Goal: Use online tool/utility: Utilize a website feature to perform a specific function

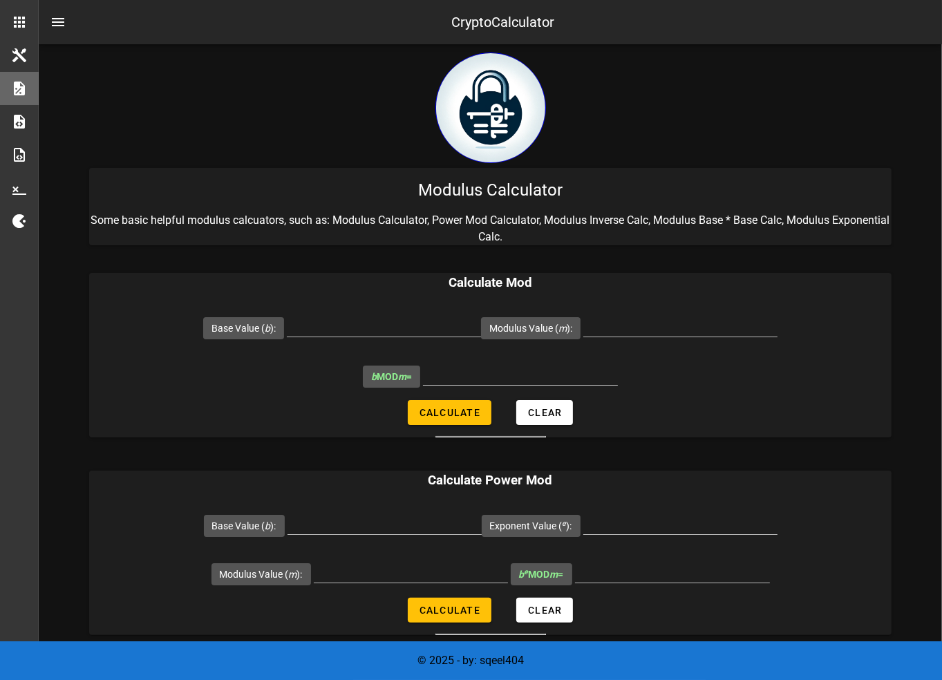
click at [353, 318] on input "Base Value ( b ):" at bounding box center [384, 325] width 194 height 22
click at [611, 328] on input "Modulus Value ( m ):" at bounding box center [680, 325] width 194 height 22
click at [373, 332] on input "Base Value ( b ):" at bounding box center [384, 325] width 194 height 22
paste input "2476099"
type input "2476099"
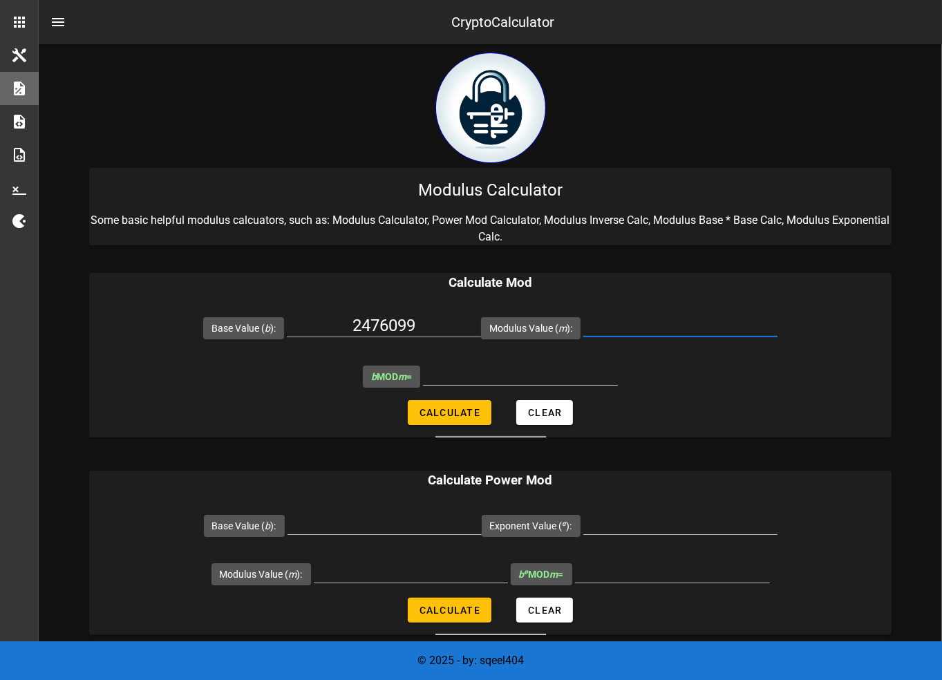
click at [690, 329] on input "Modulus Value ( m ):" at bounding box center [680, 325] width 194 height 22
type input "119"
click at [443, 407] on span "Calculate" at bounding box center [450, 412] width 62 height 11
type input "66"
drag, startPoint x: 564, startPoint y: 178, endPoint x: 412, endPoint y: 187, distance: 152.3
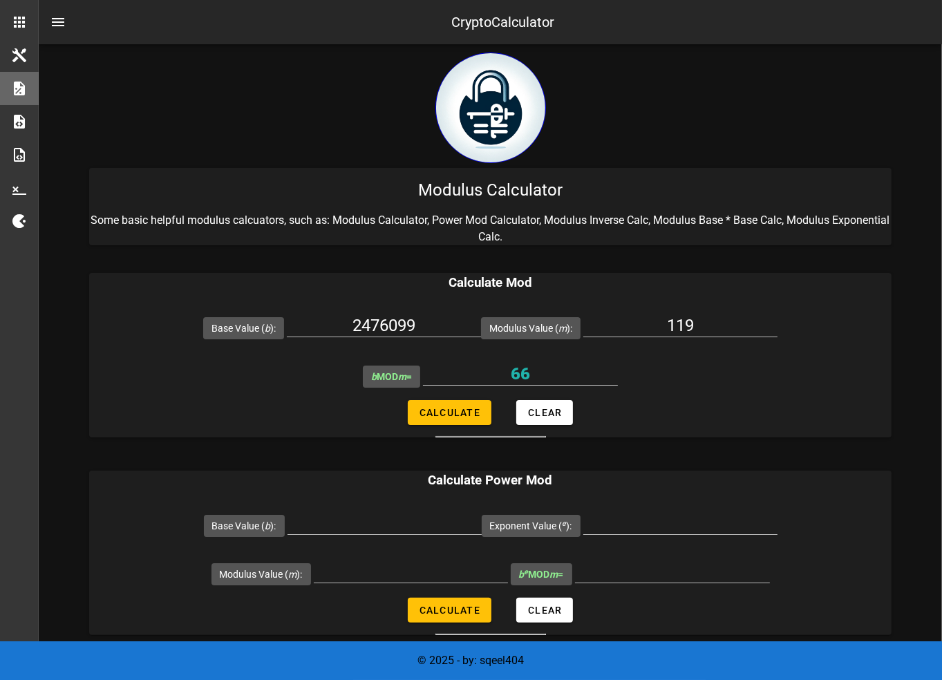
click at [412, 187] on div "Modulus Calculator" at bounding box center [490, 190] width 802 height 44
click at [415, 185] on div "Modulus Calculator" at bounding box center [490, 190] width 802 height 44
drag, startPoint x: 422, startPoint y: 184, endPoint x: 484, endPoint y: 187, distance: 62.3
click at [484, 187] on div "Modulus Calculator" at bounding box center [490, 190] width 802 height 44
click at [390, 326] on input "2476099" at bounding box center [384, 325] width 194 height 22
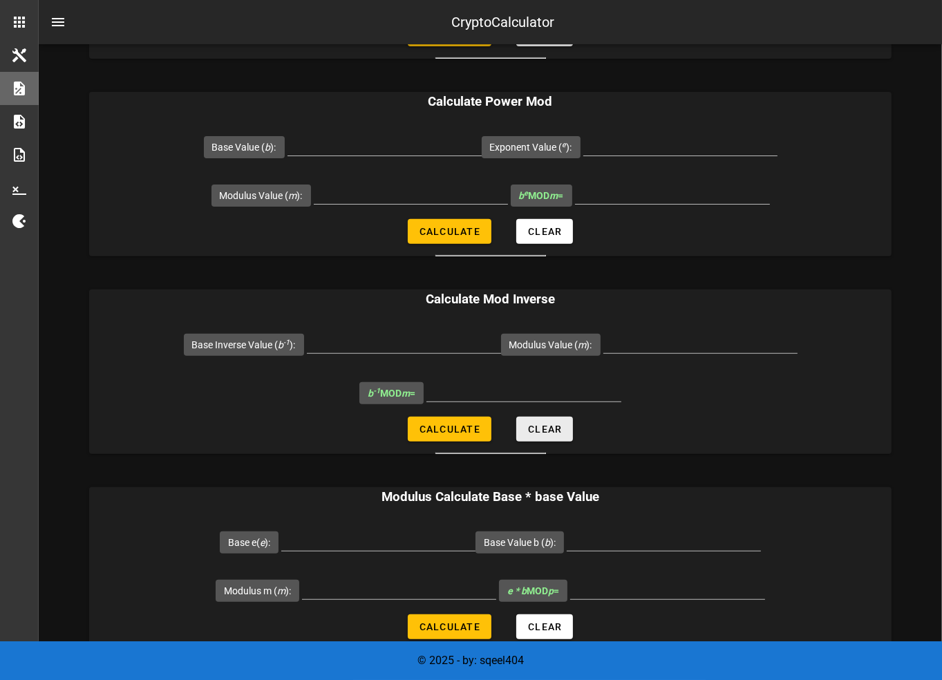
scroll to position [415, 0]
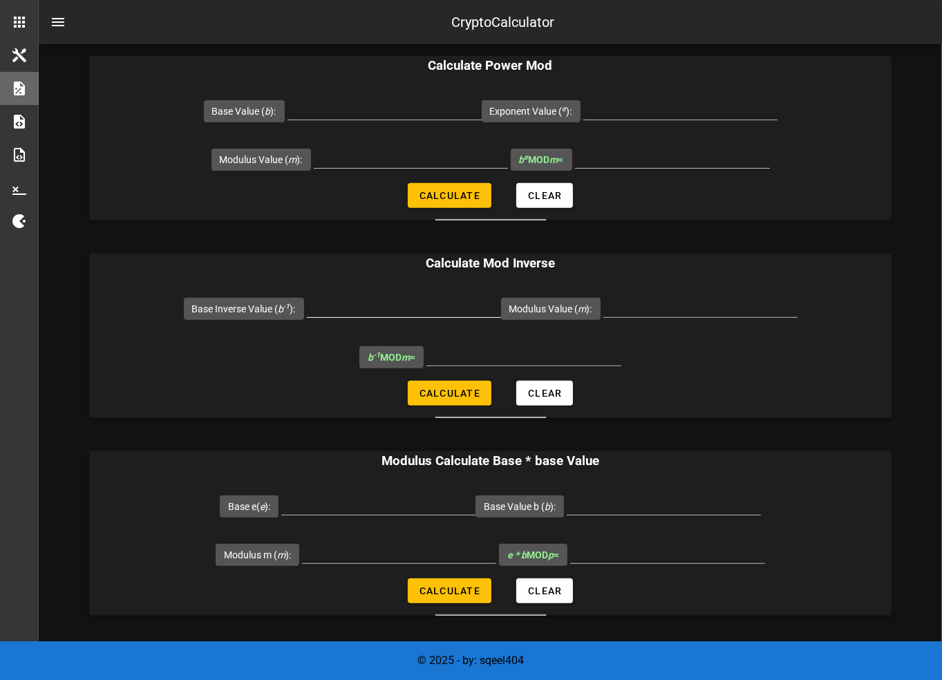
click at [400, 325] on div at bounding box center [404, 328] width 194 height 10
click at [397, 312] on input "Base Inverse Value ( b -1 ):" at bounding box center [404, 306] width 194 height 22
click at [655, 310] on input "Modulus Value ( m ):" at bounding box center [700, 306] width 194 height 22
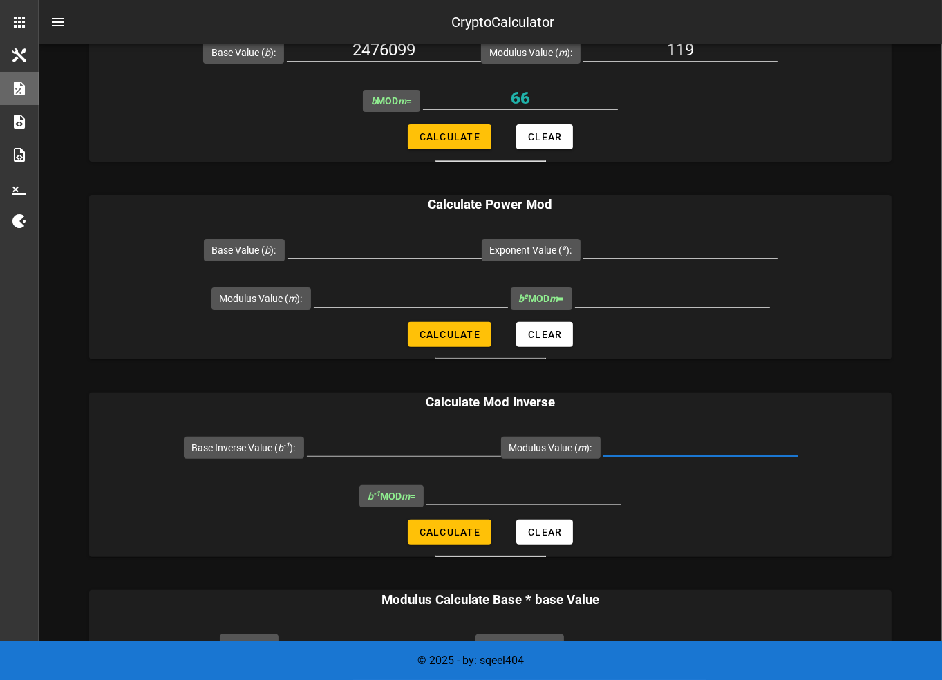
scroll to position [346, 0]
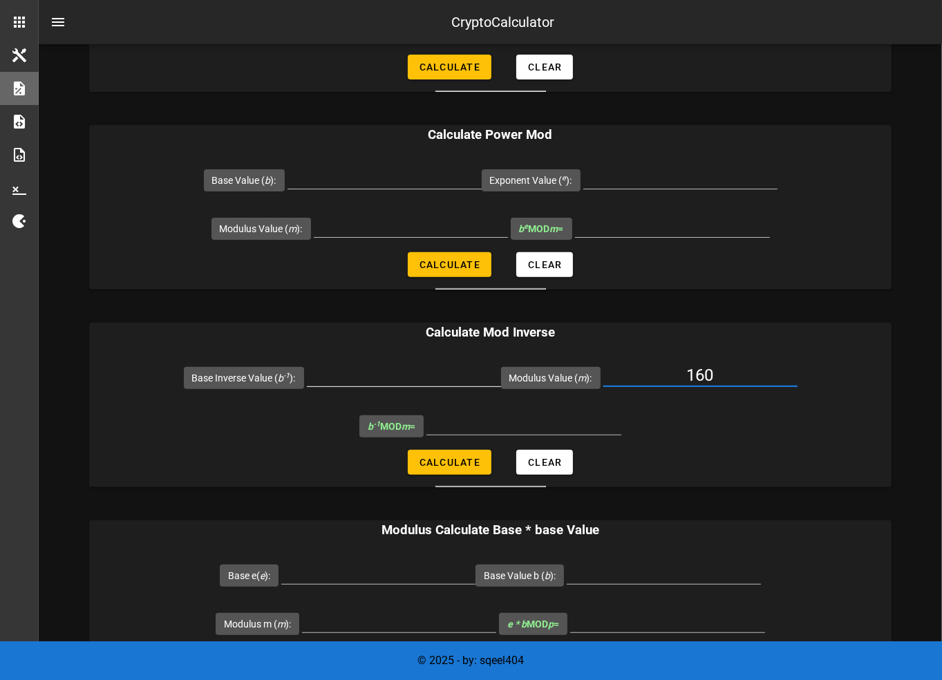
type input "160"
click at [424, 379] on input "Base Inverse Value ( b -1 ):" at bounding box center [404, 375] width 194 height 22
type input "11"
click at [444, 444] on div at bounding box center [523, 445] width 195 height 10
click at [449, 462] on span "Calculate" at bounding box center [450, 462] width 62 height 11
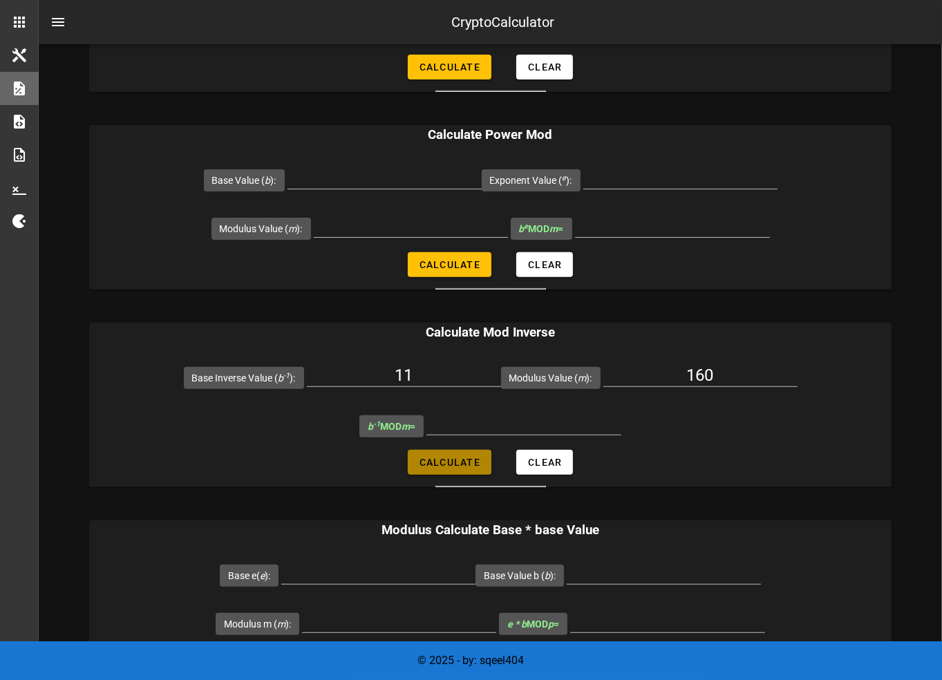
type input "131"
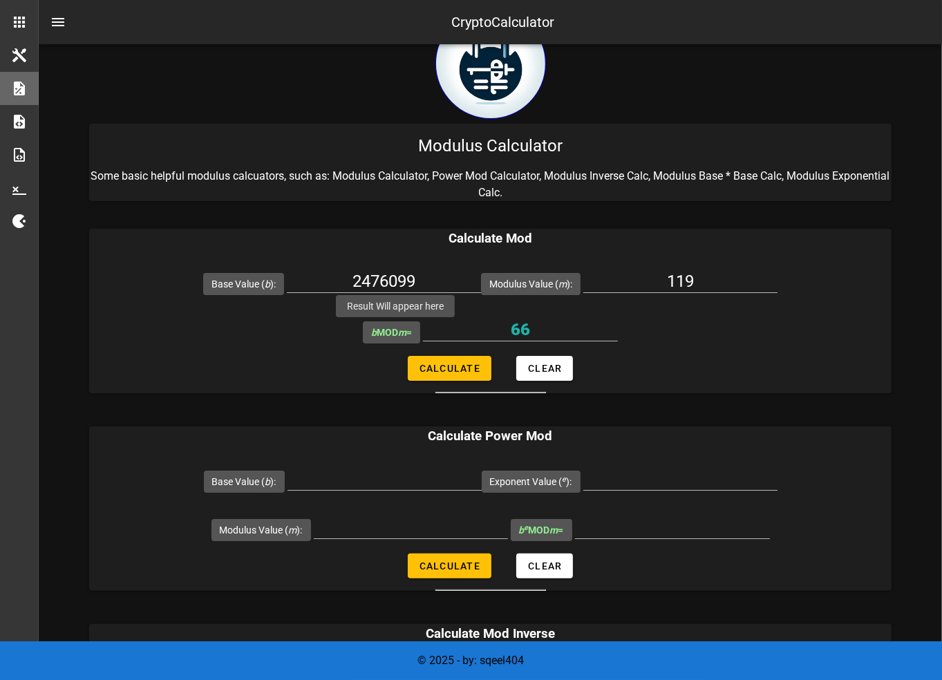
scroll to position [0, 0]
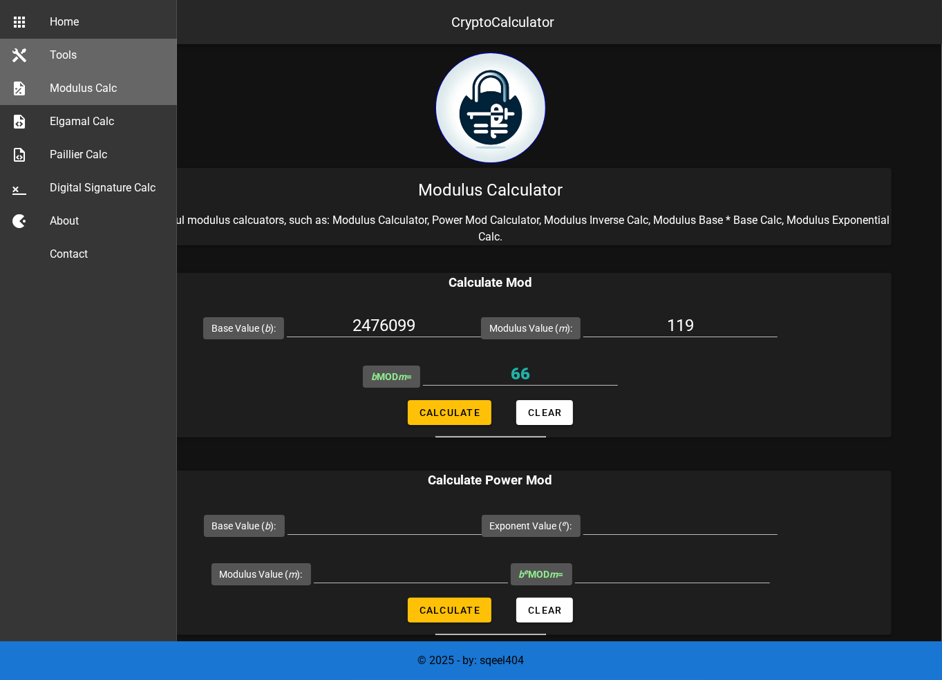
click at [22, 59] on icon at bounding box center [19, 55] width 17 height 17
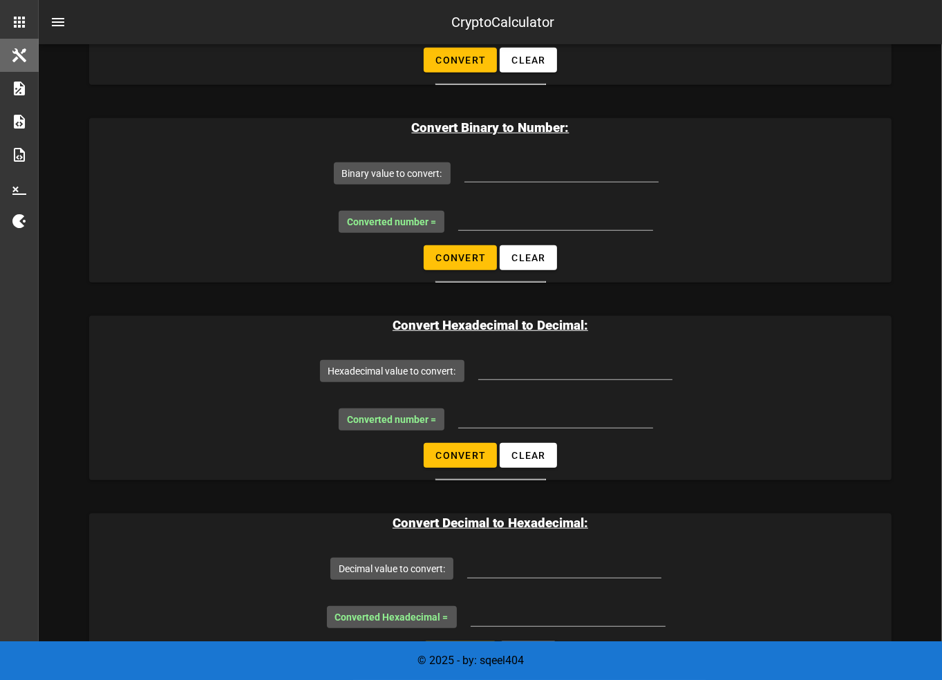
scroll to position [1313, 0]
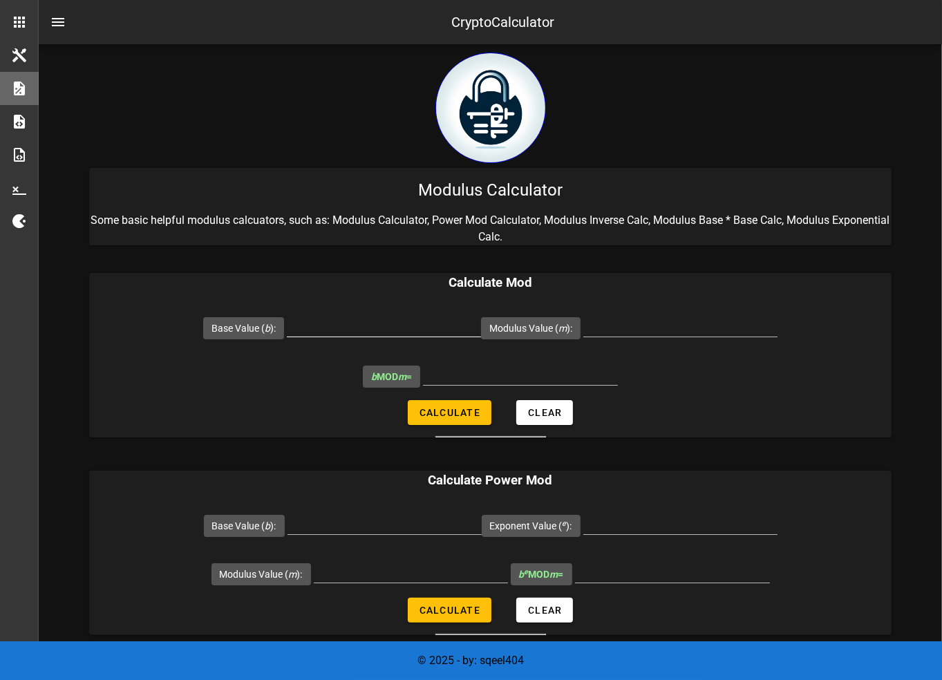
click at [423, 330] on input "Base Value ( b ):" at bounding box center [384, 325] width 194 height 22
click at [610, 331] on input "Modulus Value ( m ):" at bounding box center [680, 325] width 194 height 22
type input "187"
click at [406, 328] on input "Base Value ( b ):" at bounding box center [384, 325] width 194 height 22
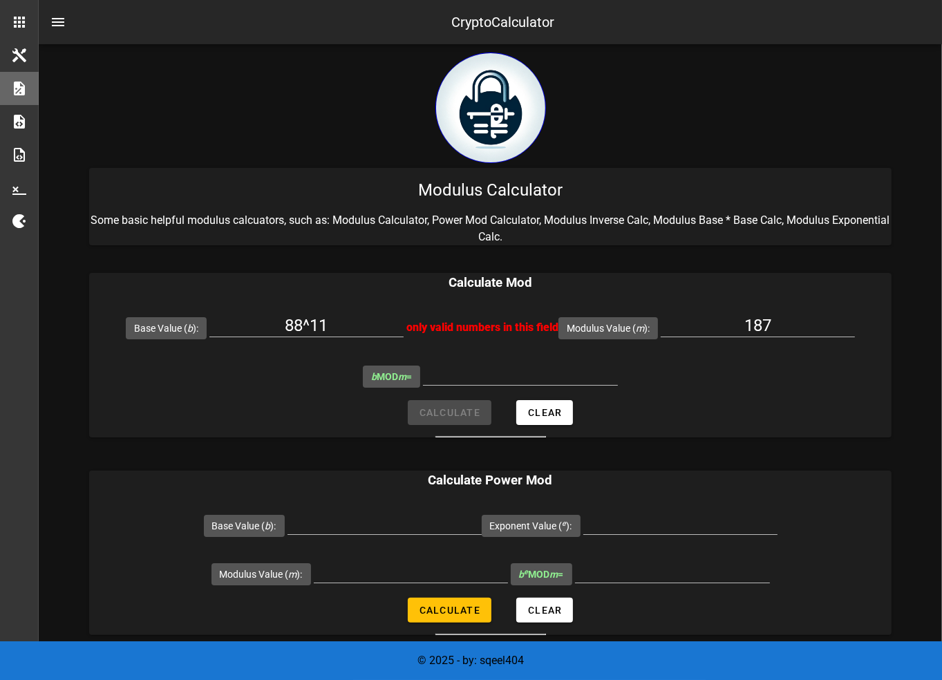
click at [482, 418] on form "Base Value ( b ): 88^11 only valid numbers in this field Modulus Value ( m ): 1…" at bounding box center [490, 370] width 802 height 134
click at [327, 322] on input "88^11" at bounding box center [306, 325] width 194 height 22
drag, startPoint x: 341, startPoint y: 326, endPoint x: 288, endPoint y: 317, distance: 54.7
click at [288, 317] on input "88^11" at bounding box center [306, 325] width 194 height 22
click at [326, 316] on input "88^11" at bounding box center [306, 325] width 194 height 22
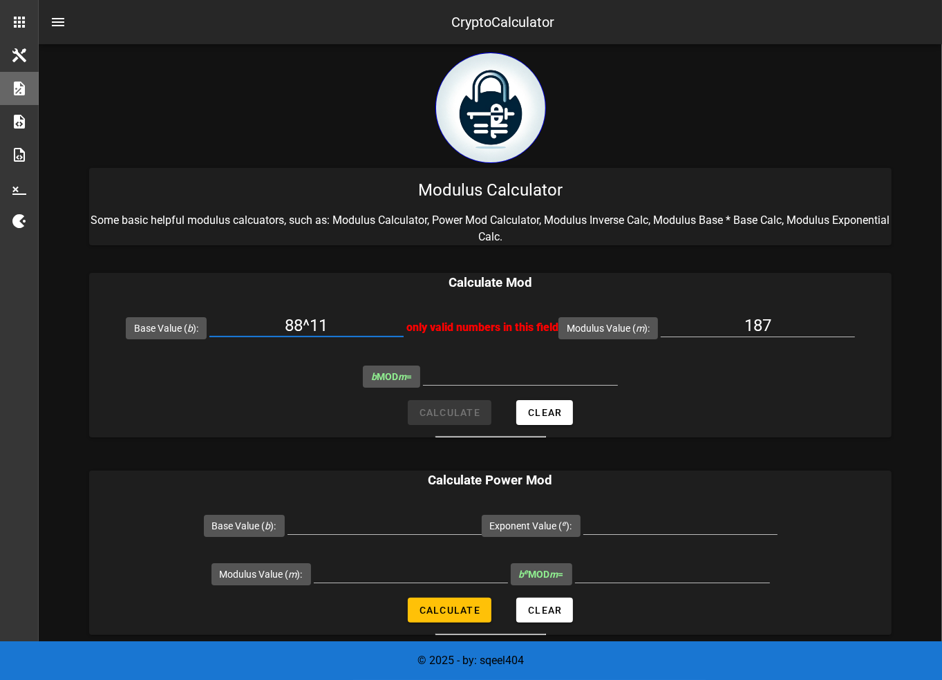
click at [335, 331] on input "88^11" at bounding box center [306, 325] width 194 height 22
click at [332, 331] on input "88^11" at bounding box center [306, 325] width 194 height 22
paste input "2.4508086"
click at [291, 321] on input "2.4508086" at bounding box center [306, 325] width 194 height 22
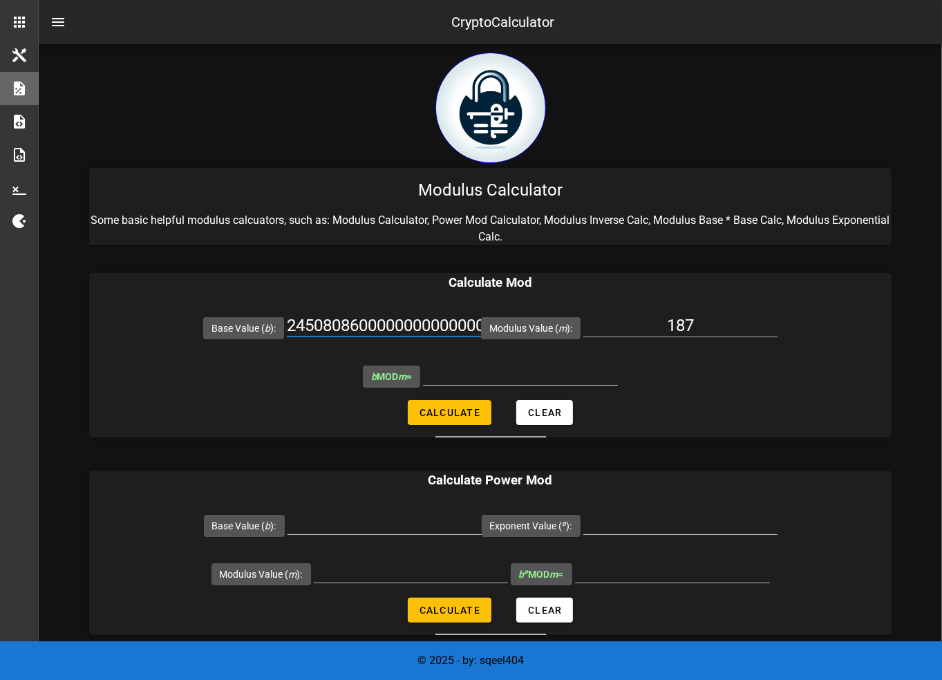
type input "2450808600000000000000"
click at [422, 400] on button "Calculate" at bounding box center [450, 412] width 84 height 25
type input "152"
